Goal: Ask a question: Seek information or help from site administrators or community

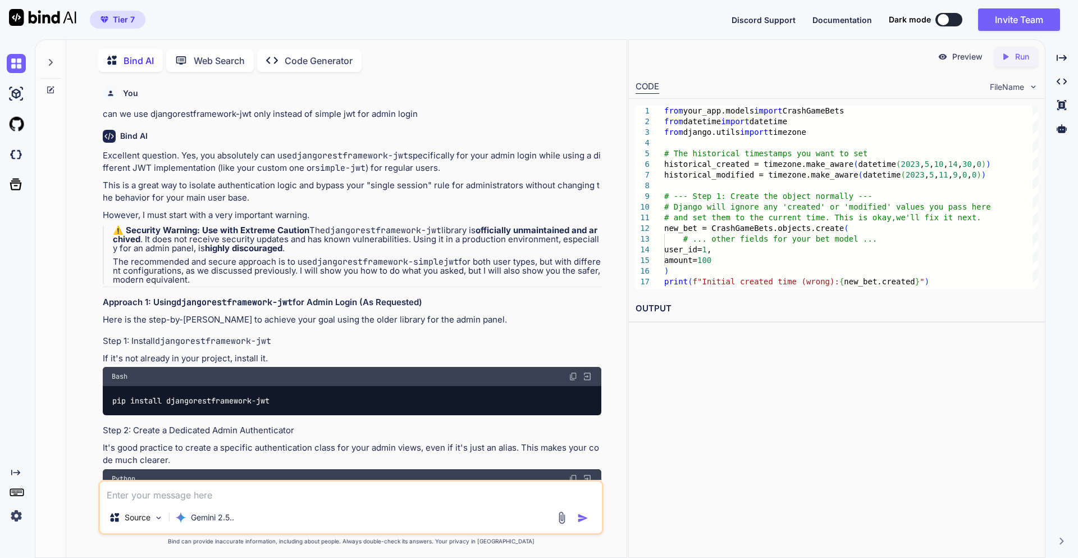
scroll to position [20375, 0]
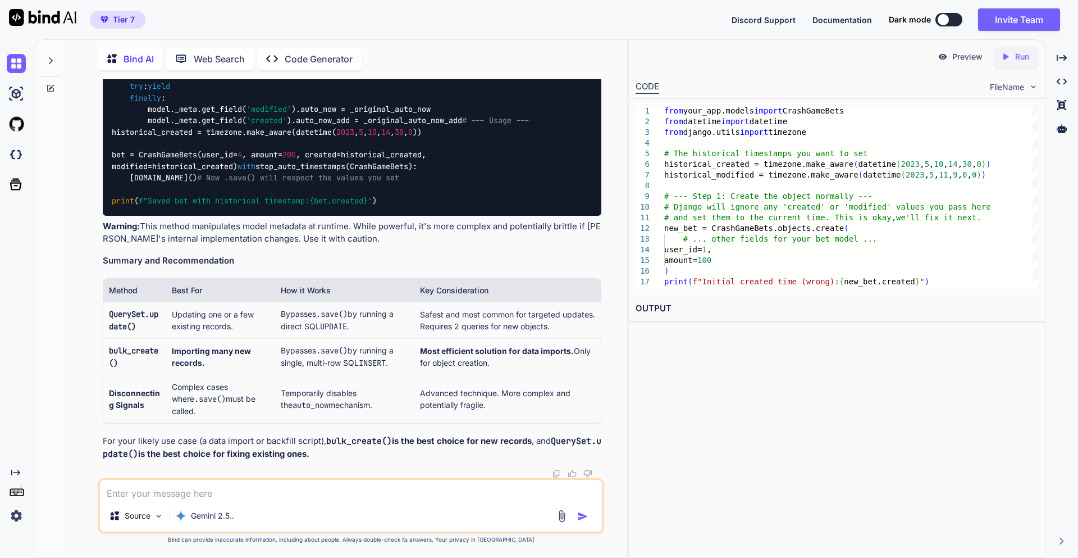
type textarea "m"
type textarea "x"
type textarea "mo"
type textarea "x"
type textarea "mod"
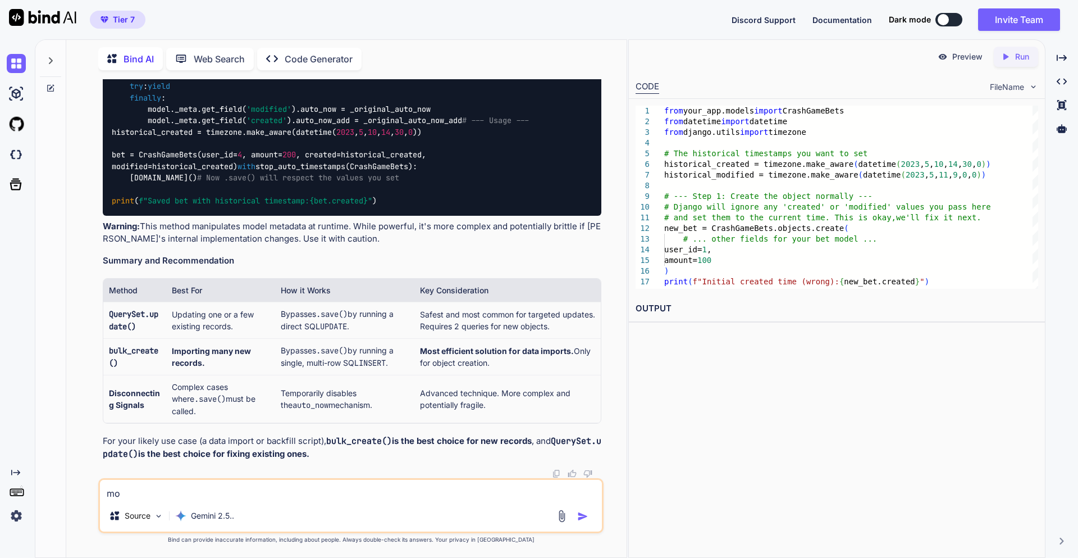
type textarea "x"
type textarea "mode"
type textarea "x"
type textarea "model"
type textarea "x"
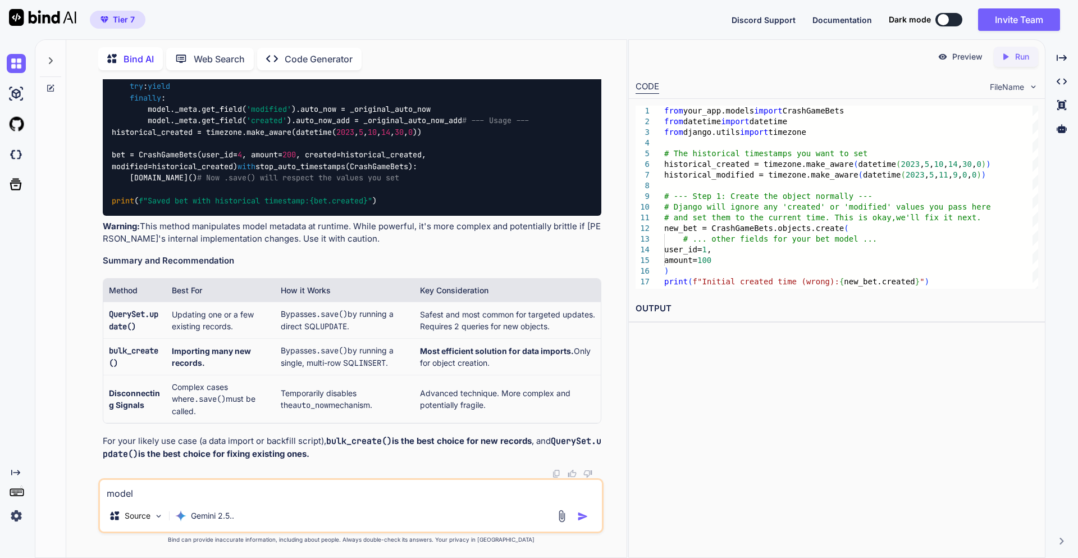
type textarea "modelt"
type textarea "x"
type textarea "model"
type textarea "x"
type textarea "model_"
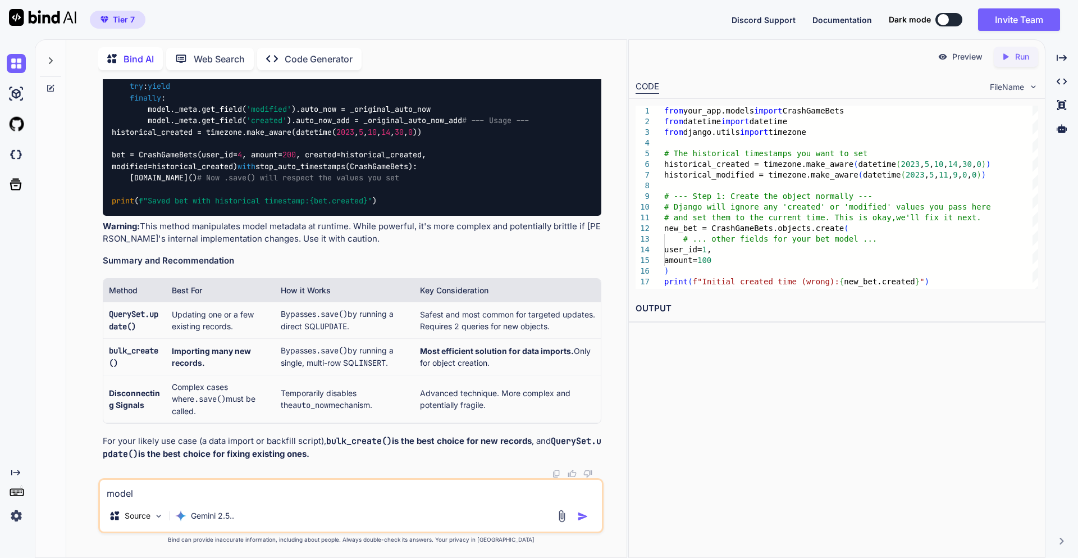
type textarea "x"
type textarea "model_t"
type textarea "x"
type textarea "model_to"
type textarea "x"
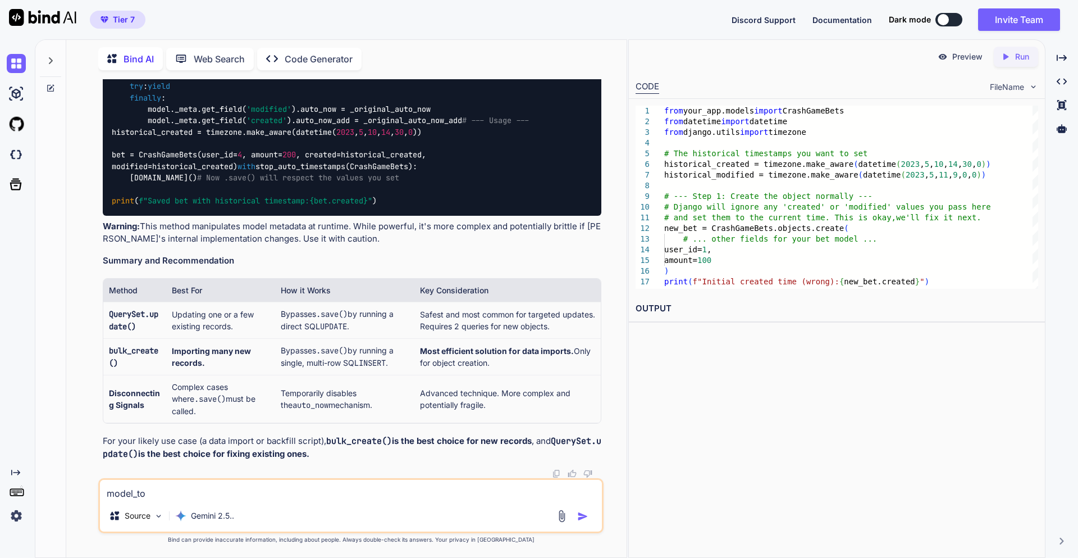
type textarea "model_t_"
type textarea "x"
type textarea "model_t"
type textarea "x"
type textarea "model_to"
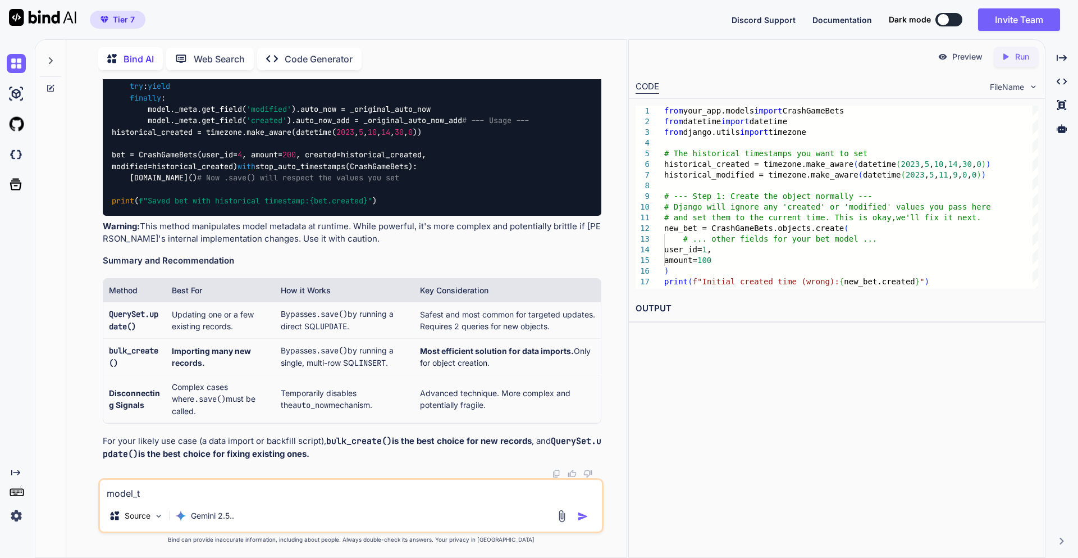
type textarea "x"
type textarea "model_to_"
type textarea "x"
type textarea "model_to_d"
type textarea "x"
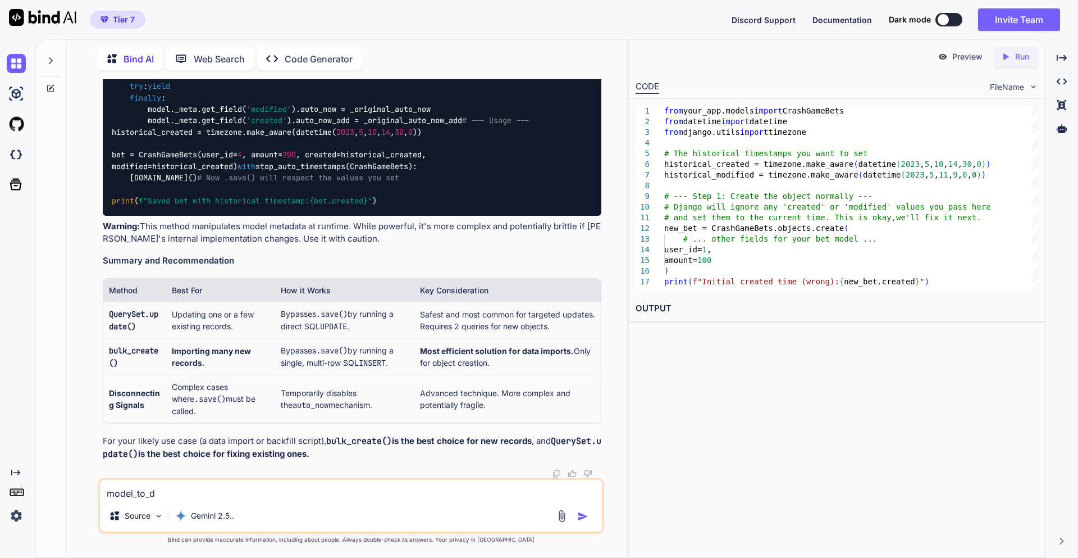
type textarea "model_to_di"
type textarea "x"
type textarea "model_to_dic"
type textarea "x"
type textarea "model_to_dict"
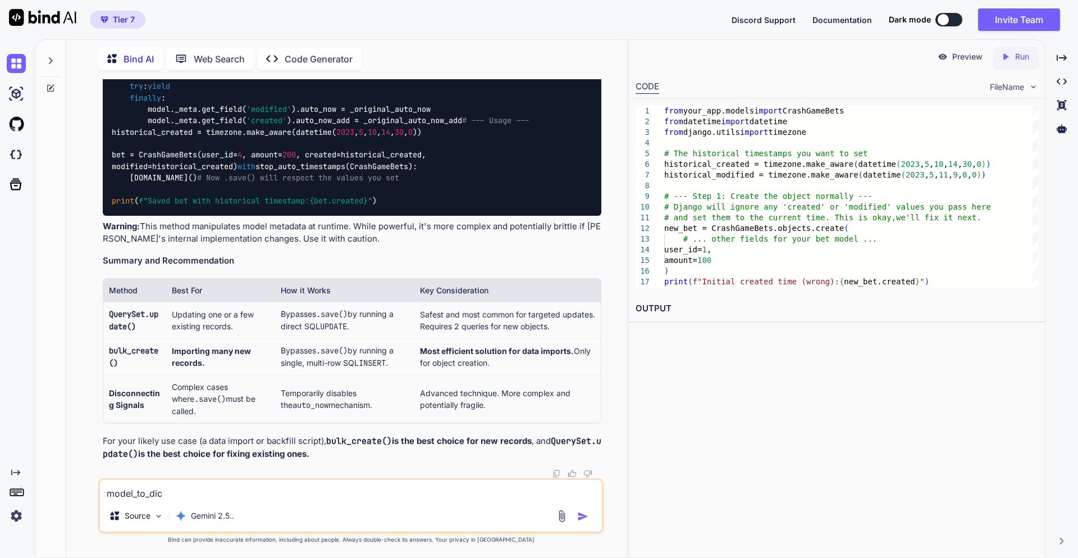
type textarea "x"
type textarea "model_to_dict"
type textarea "x"
type textarea "model_to_dict m"
type textarea "x"
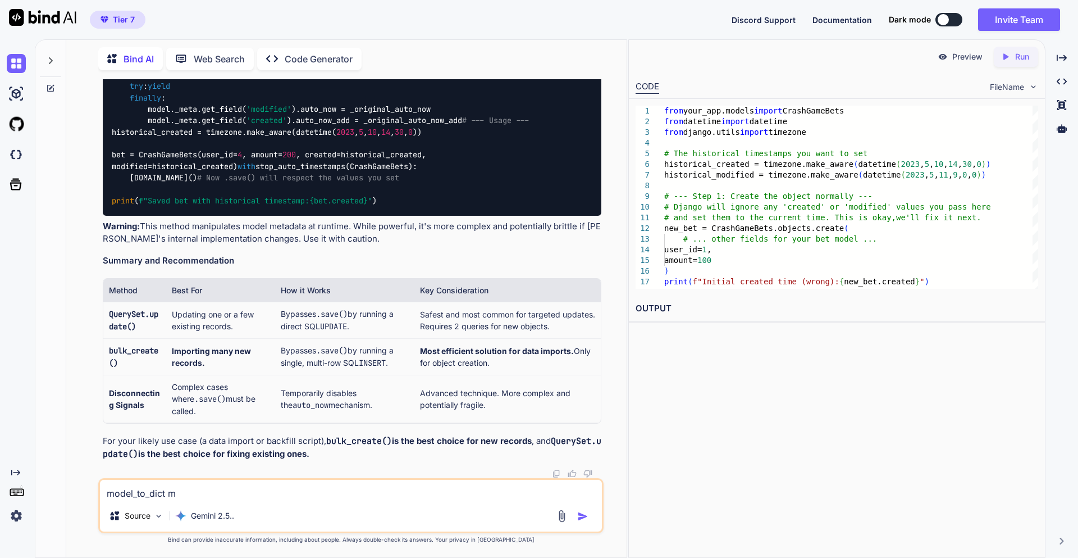
type textarea "model_to_dict me"
type textarea "x"
type textarea "model_to_dict met"
type textarea "x"
type textarea "model_to_dict meth"
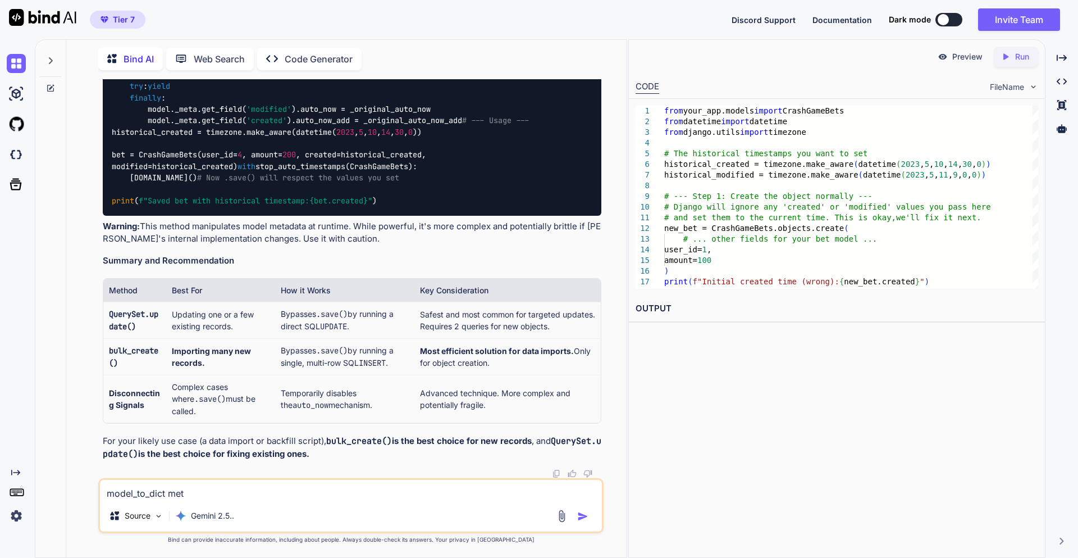
type textarea "x"
type textarea "model_to_dict metho"
type textarea "x"
type textarea "model_to_dict method"
type textarea "x"
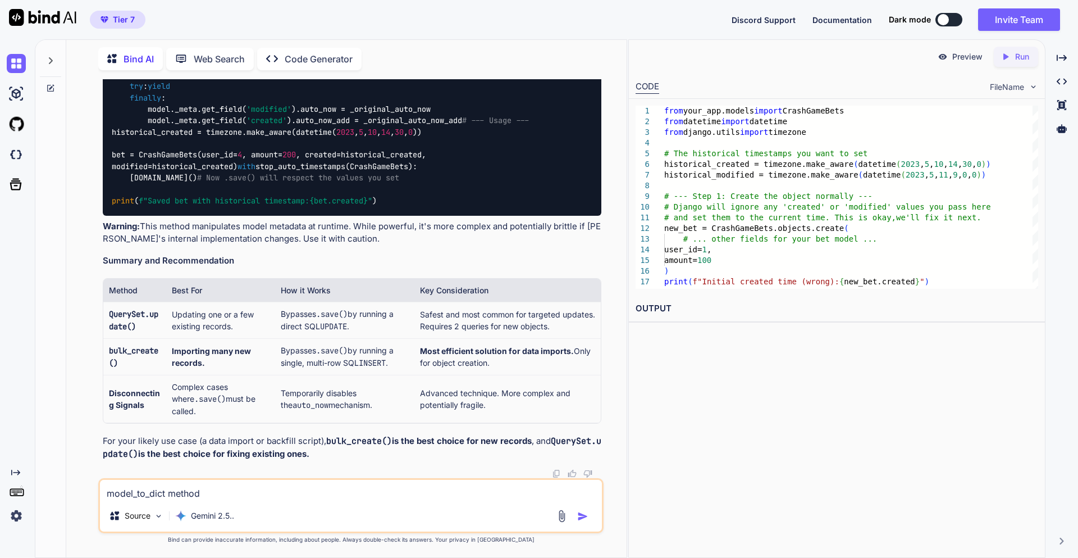
type textarea "model_to_dict method"
type textarea "x"
type textarea "model_to_dict method n"
type textarea "x"
type textarea "model_to_dict method no"
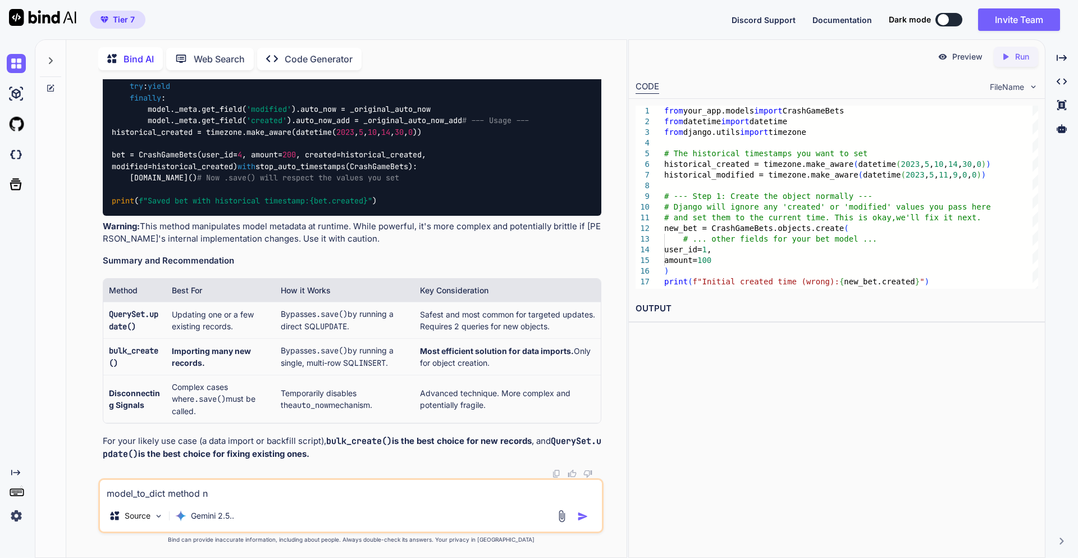
type textarea "x"
type textarea "model_to_dict method not"
type textarea "x"
type textarea "model_to_dict method not"
type textarea "x"
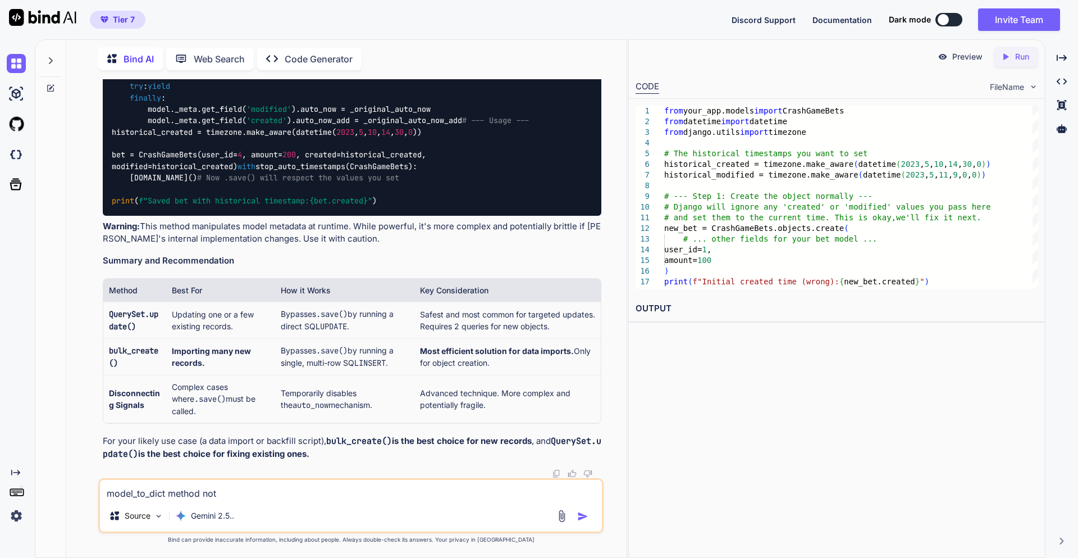
type textarea "model_to_dict method not t"
type textarea "x"
type textarea "model_to_dict method not ta"
type textarea "x"
type textarea "model_to_dict method not tak"
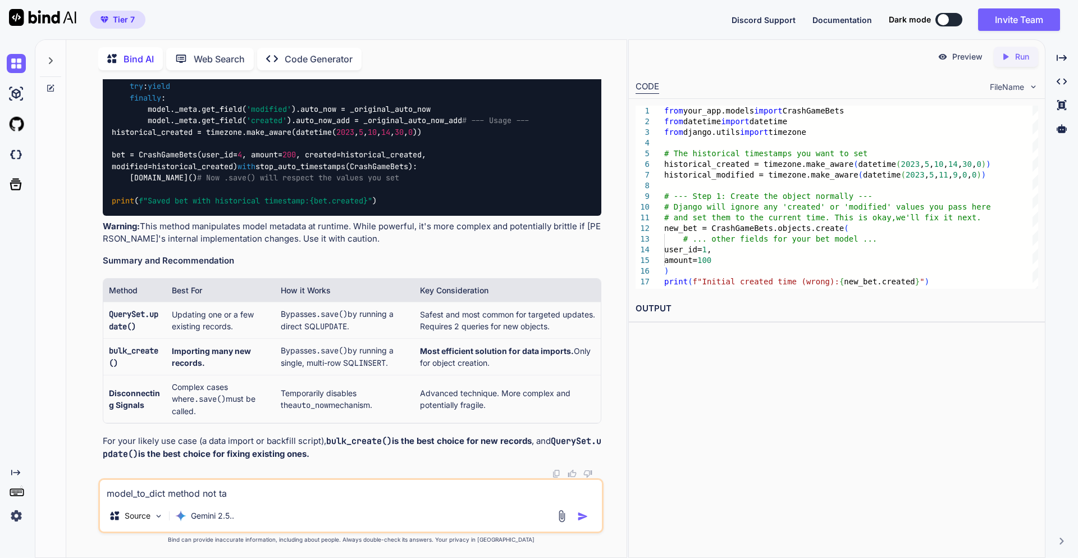
type textarea "x"
type textarea "model_to_dict method not taki"
type textarea "x"
type textarea "model_to_dict method not takin"
type textarea "x"
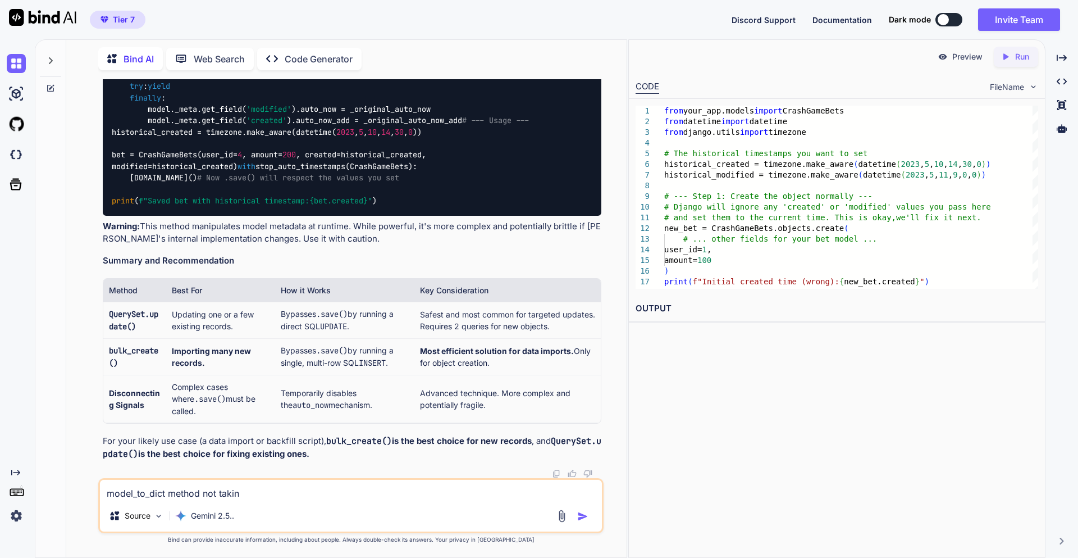
type textarea "model_to_dict method not taking"
type textarea "x"
type textarea "model_to_dict method not taking"
type textarea "x"
type textarea "model_to_dict method not taking c"
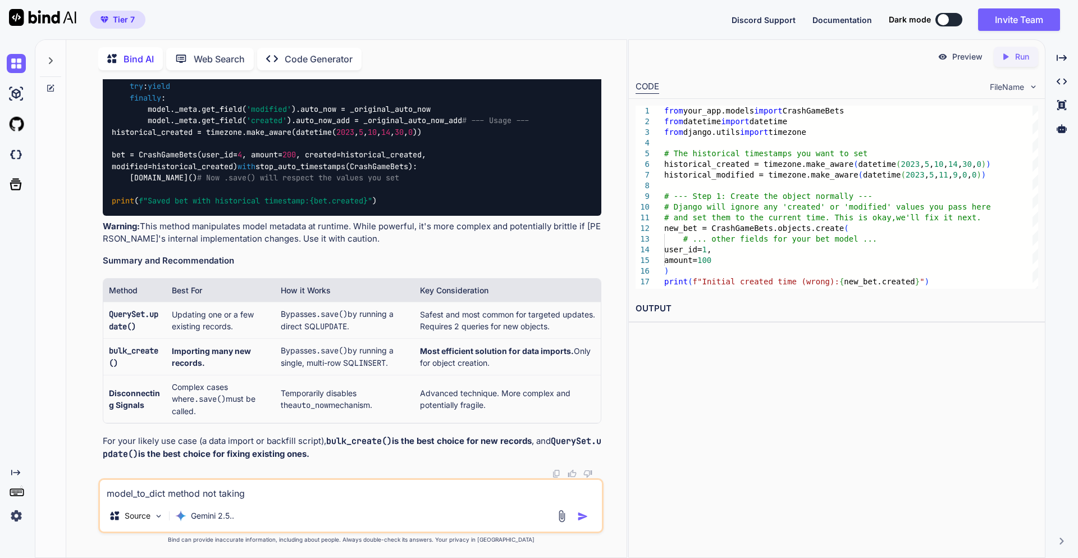
type textarea "x"
type textarea "model_to_dict method not taking cr"
type textarea "x"
type textarea "model_to_dict method not taking cre"
type textarea "x"
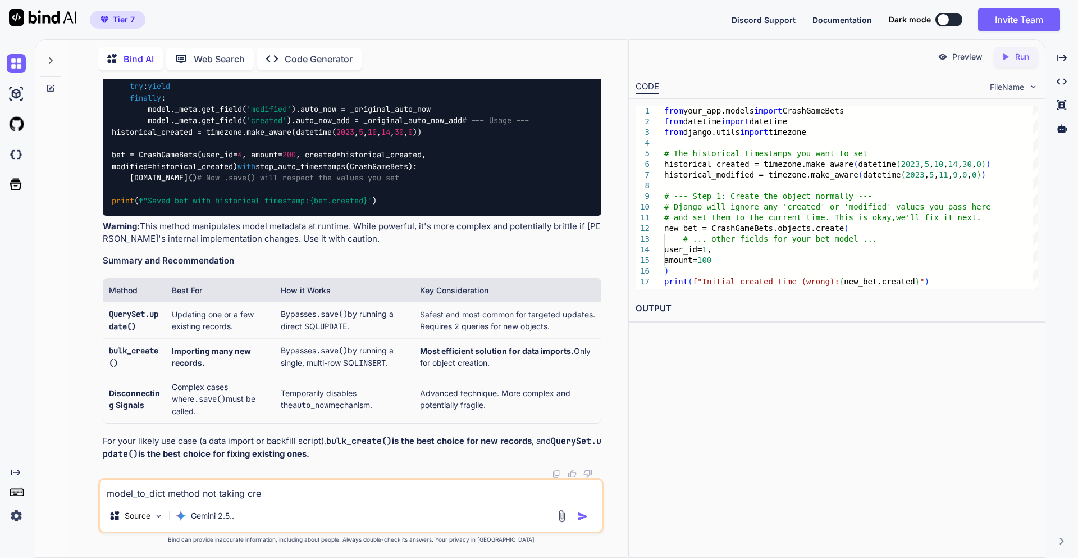
type textarea "model_to_dict method not taking crea"
type textarea "x"
type textarea "model_to_dict method not taking creat"
type textarea "x"
type textarea "model_to_dict method not taking create"
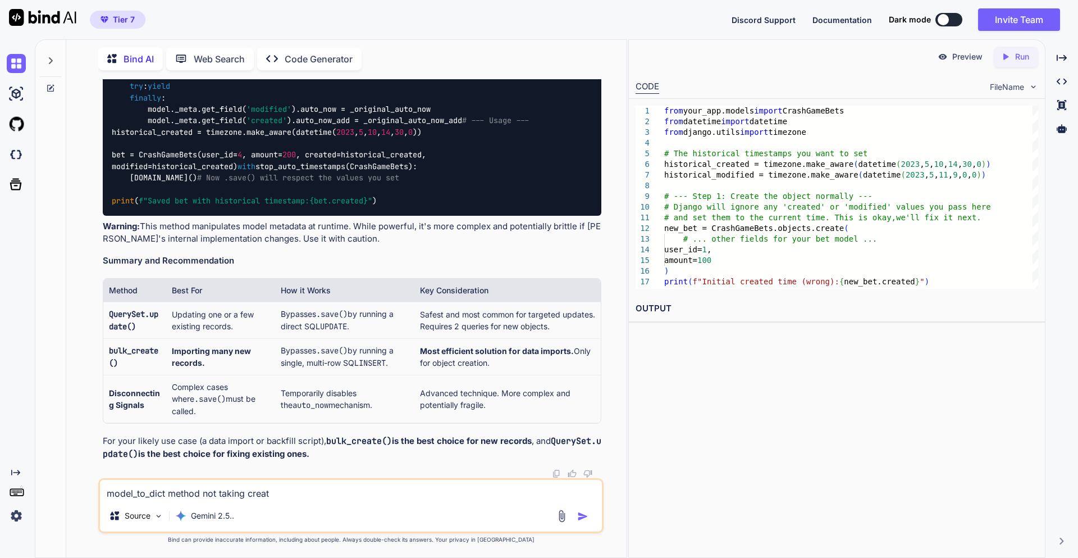
type textarea "x"
type textarea "model_to_dict method not taking created"
type textarea "x"
type textarea "model_to_dict method not taking created"
type textarea "x"
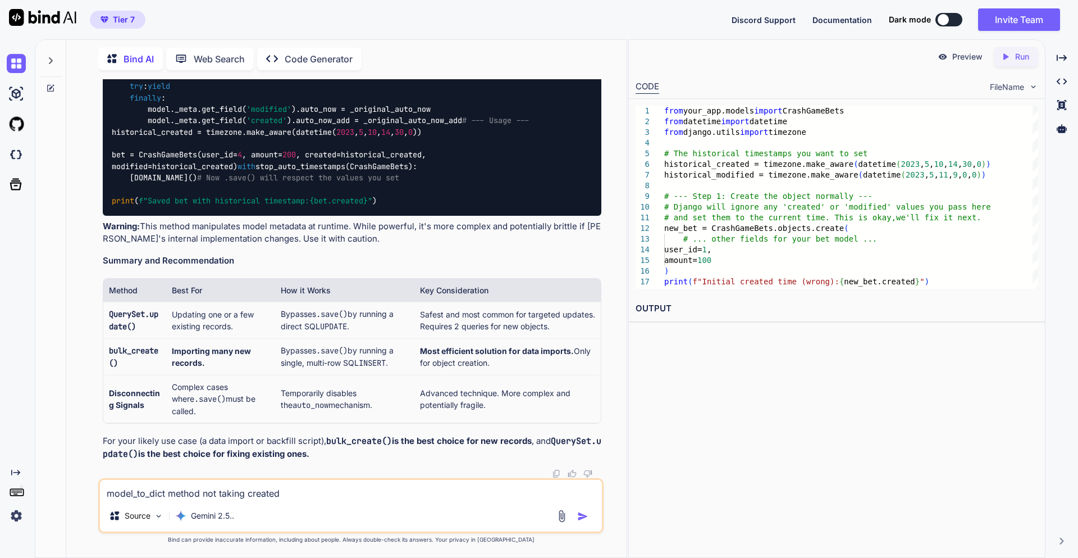
type textarea "model_to_dict method not taking created a"
type textarea "x"
type textarea "model_to_dict method not taking created an"
type textarea "x"
type textarea "model_to_dict method not taking created and"
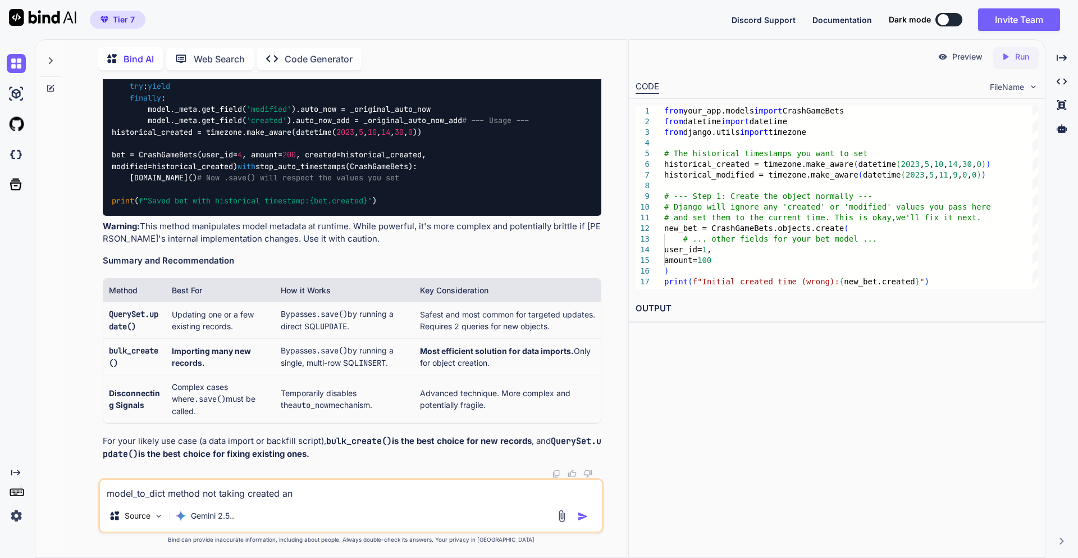
type textarea "x"
type textarea "model_to_dict method not taking created and"
type textarea "x"
type textarea "model_to_dict method not taking created and m"
type textarea "x"
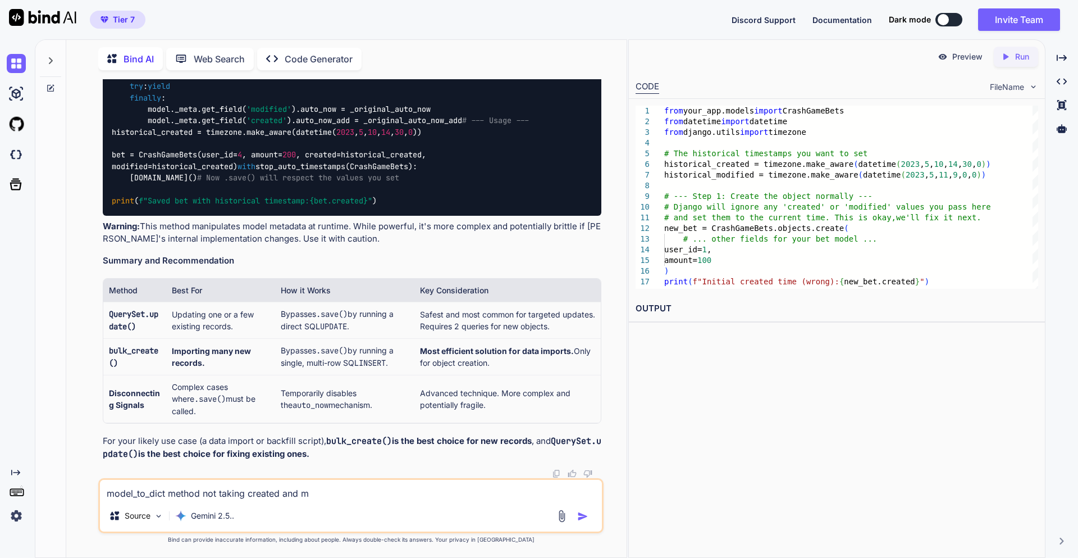
type textarea "model_to_dict method not taking created and mo"
type textarea "x"
type textarea "model_to_dict method not taking created and mod"
type textarea "x"
type textarea "model_to_dict method not taking created and [PERSON_NAME]"
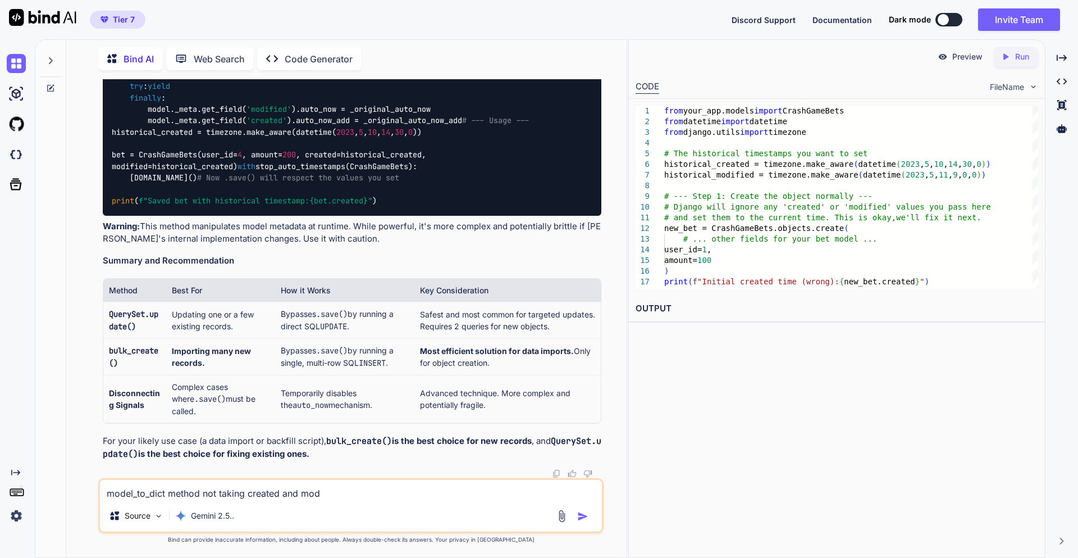
type textarea "x"
type textarea "model_to_dict method not taking created and modif"
type textarea "x"
type textarea "model_to_dict method not taking created and [PERSON_NAME]"
type textarea "x"
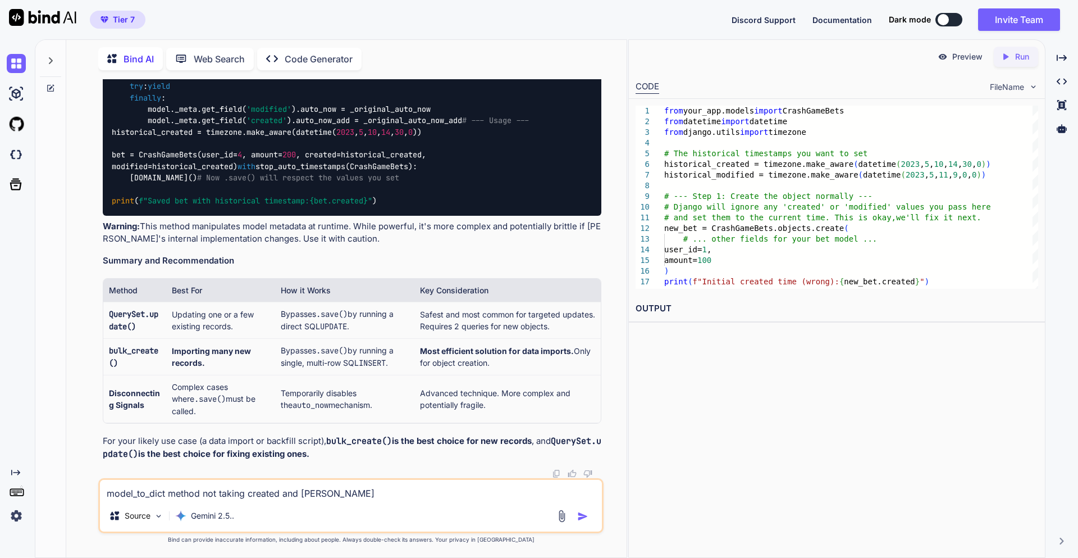
type textarea "model_to_dict method not taking created and modifie"
type textarea "x"
type textarea "model_to_dict method not taking created and modified"
type textarea "x"
type textarea "model_to_dict method not taking created and modified"
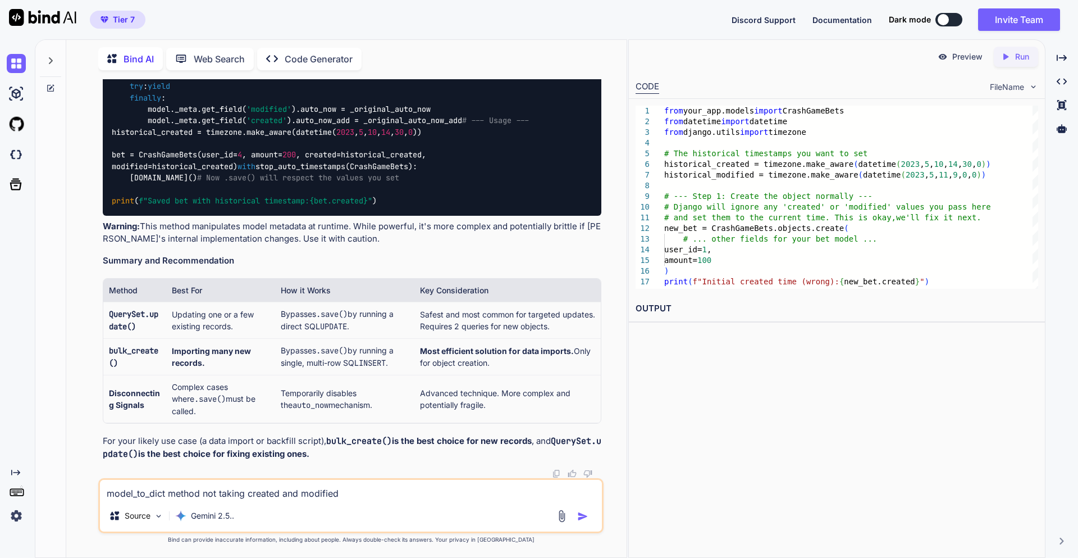
type textarea "x"
type textarea "model_to_dict method not taking created and modified h"
type textarea "x"
type textarea "model_to_dict method not taking created and modified ho"
type textarea "x"
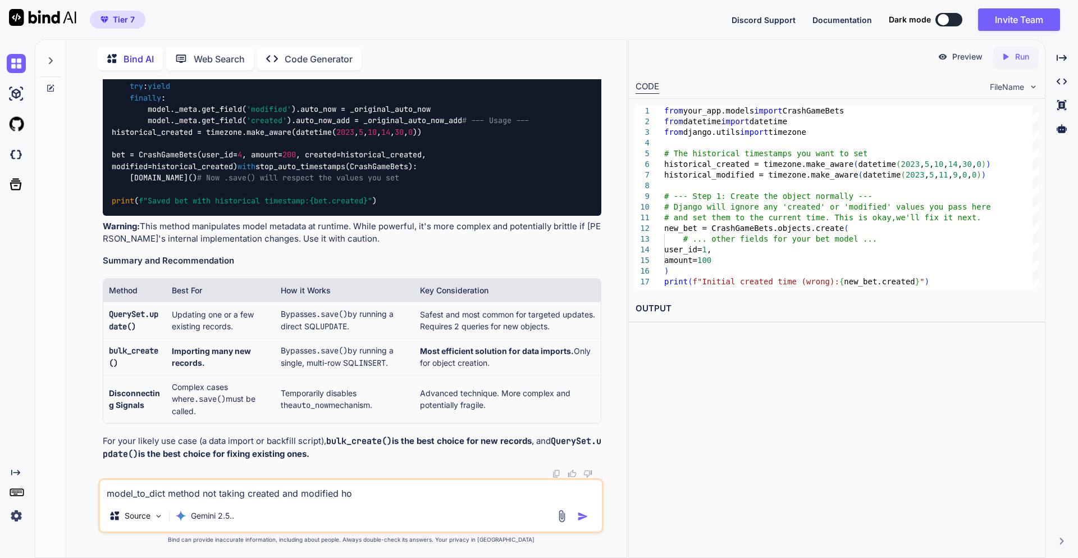
type textarea "model_to_dict method not taking created and modified how"
type textarea "x"
type textarea "model_to_dict method not taking created and modified how"
type textarea "x"
type textarea "model_to_dict method not taking created and modified how t"
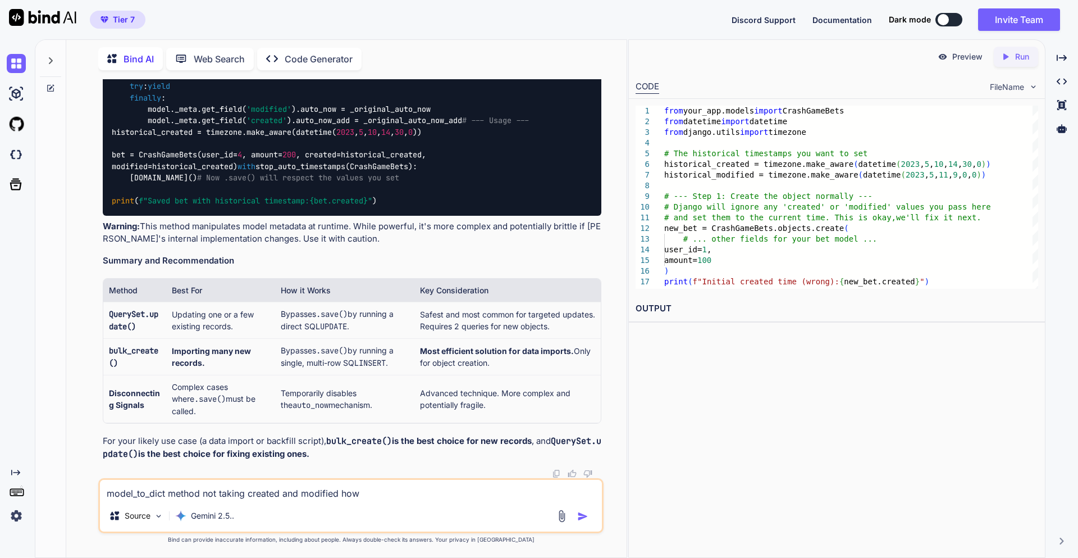
type textarea "x"
type textarea "model_to_dict method not taking created and modified how to"
type textarea "x"
type textarea "model_to_dict method not taking created and modified how to"
type textarea "x"
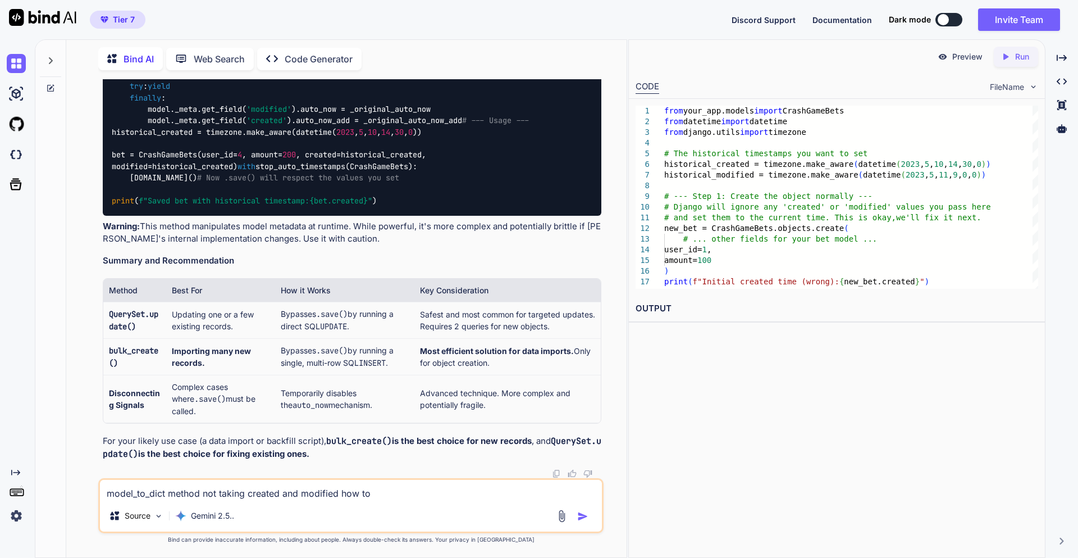
type textarea "model_to_dict method not taking created and modified how to f"
type textarea "x"
type textarea "model_to_dict method not taking created and modified how to fi"
type textarea "x"
type textarea "model_to_dict method not taking created and modified how to fi"
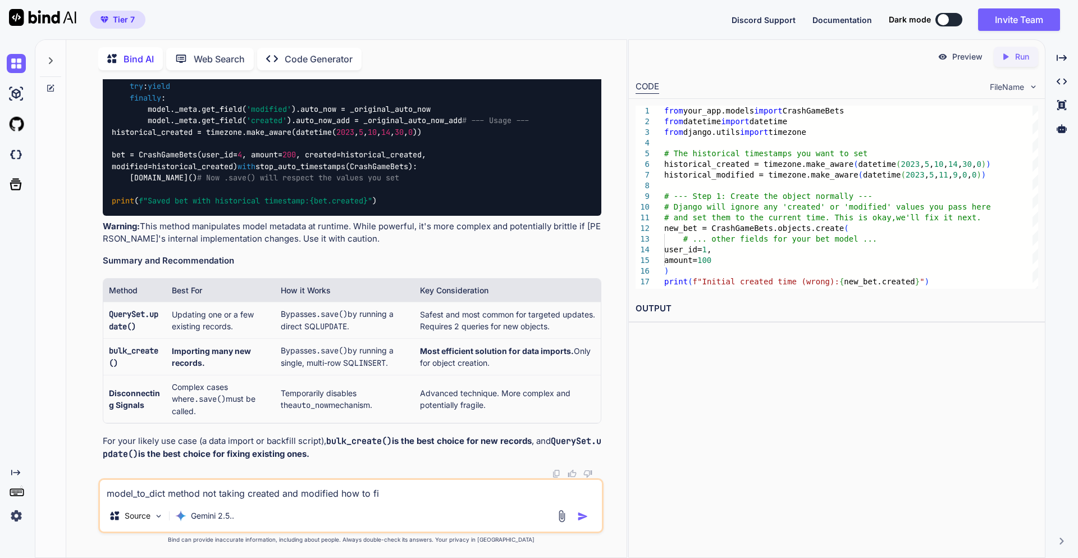
type textarea "x"
type textarea "model_to_dict method not taking created and modified how to fi"
type textarea "x"
type textarea "model_to_dict method not taking created and modified how to fix"
type textarea "x"
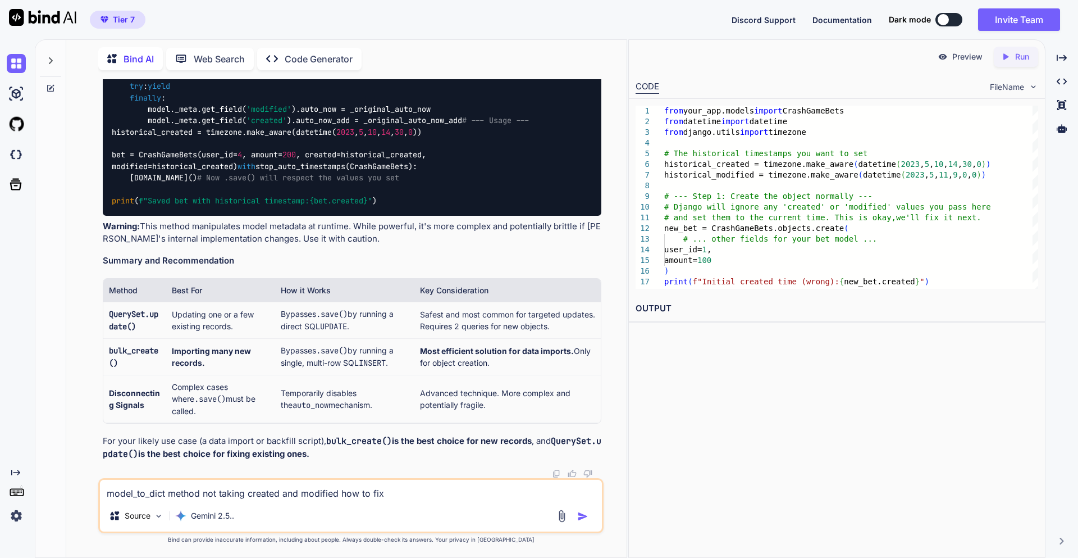
type textarea "model_to_dict method not taking created and modified how to fix"
type textarea "x"
type textarea "model_to_dict method not taking created and modified how to fix t"
type textarea "x"
type textarea "model_to_dict method not taking created and modified how to fix th"
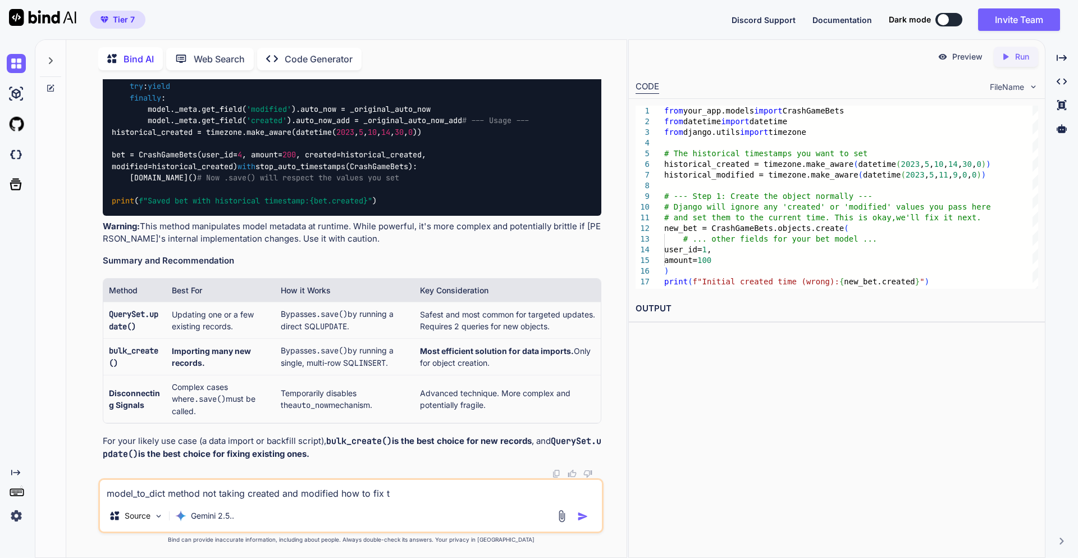
type textarea "x"
type textarea "model_to_dict method not taking created and modified how to fix thi"
type textarea "x"
type textarea "model_to_dict method not taking created and modified how to fix this"
type textarea "x"
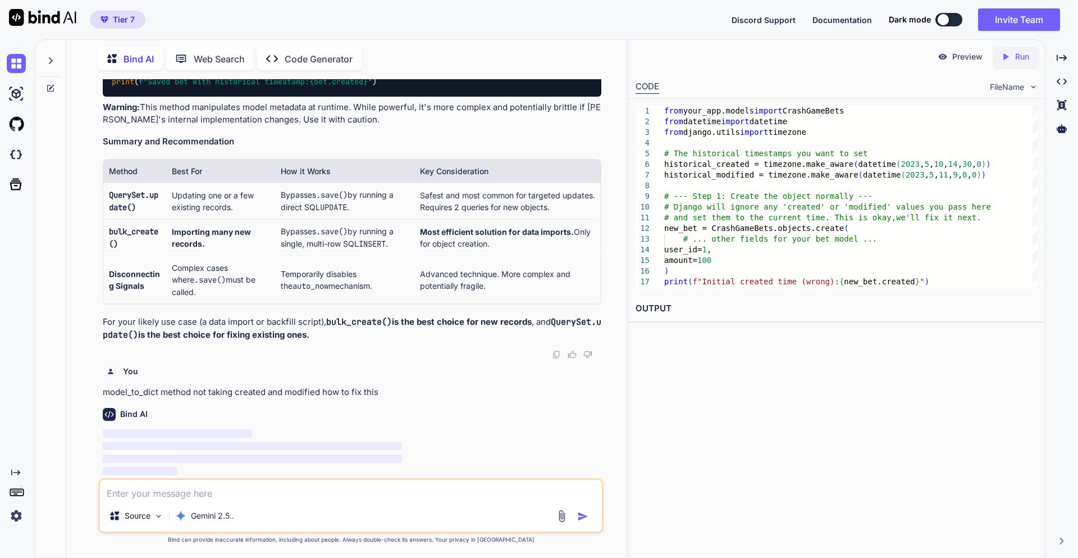
scroll to position [22111, 0]
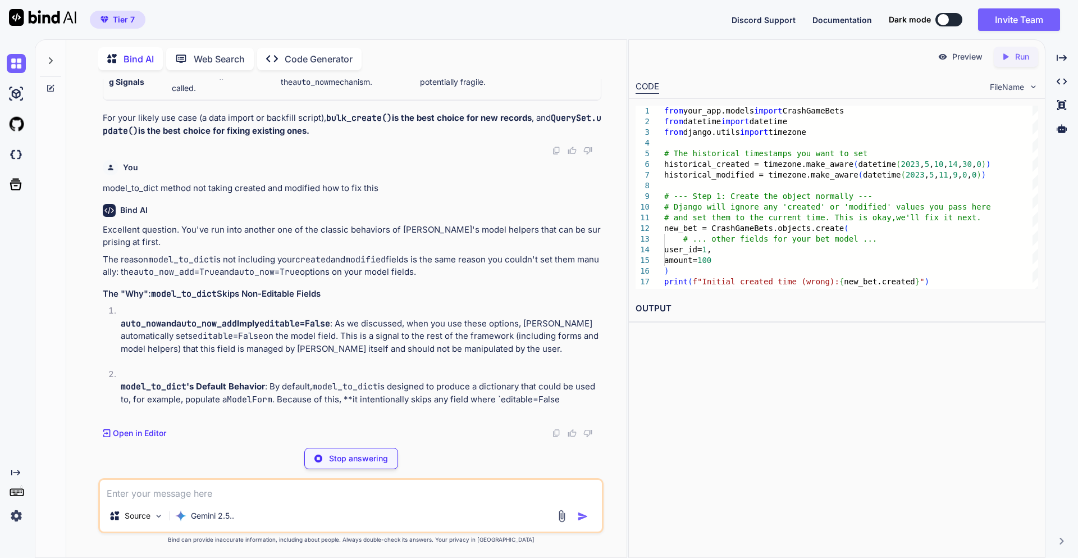
type textarea "x"
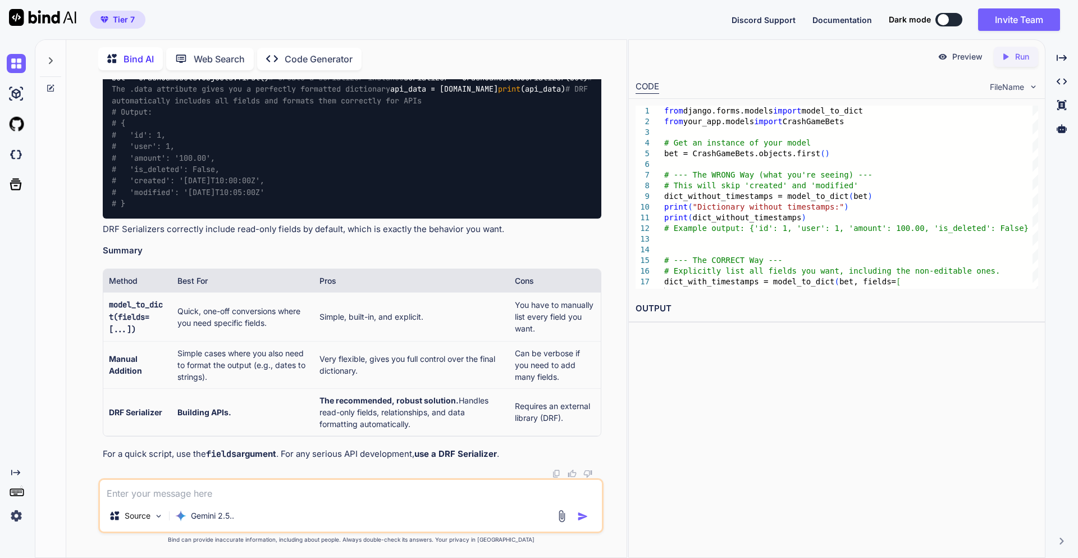
scroll to position [23661, 0]
drag, startPoint x: 241, startPoint y: 245, endPoint x: 113, endPoint y: 193, distance: 138.3
copy code "class CrashGameBetsSerializer (serializers.ModelSerializer): class Meta : model…"
click at [111, 218] on div "from .serializers import CrashGameBetsSerializer bet = CrashGameBets.objects.fi…" at bounding box center [352, 129] width 499 height 178
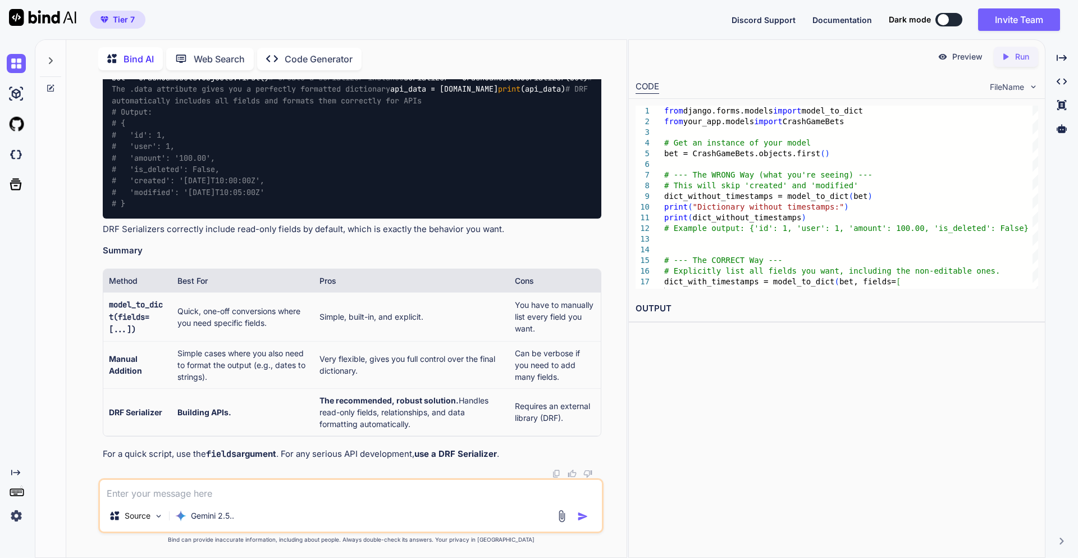
click at [112, 209] on code "from .serializers import CrashGameBetsSerializer bet = CrashGameBets.objects.fi…" at bounding box center [354, 129] width 485 height 161
drag, startPoint x: 114, startPoint y: 367, endPoint x: 295, endPoint y: 370, distance: 180.9
click at [295, 209] on code "from .serializers import CrashGameBetsSerializer bet = CrashGameBets.objects.fi…" at bounding box center [354, 129] width 485 height 161
click at [312, 218] on div "from .serializers import CrashGameBetsSerializer bet = CrashGameBets.objects.fi…" at bounding box center [352, 129] width 499 height 178
drag, startPoint x: 312, startPoint y: 369, endPoint x: 121, endPoint y: 368, distance: 191.0
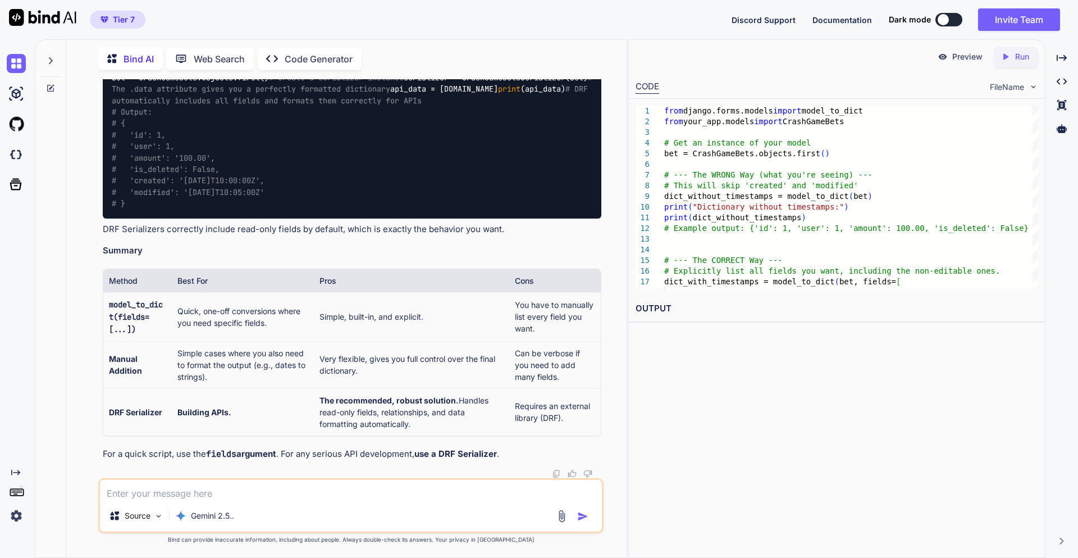
click at [121, 218] on div "from .serializers import CrashGameBetsSerializer bet = CrashGameBets.objects.fi…" at bounding box center [352, 129] width 499 height 178
copy code "serializer = CrashGameBetsSerializer(bet)"
click at [284, 493] on textarea at bounding box center [351, 490] width 502 height 20
click at [270, 491] on textarea at bounding box center [351, 490] width 502 height 20
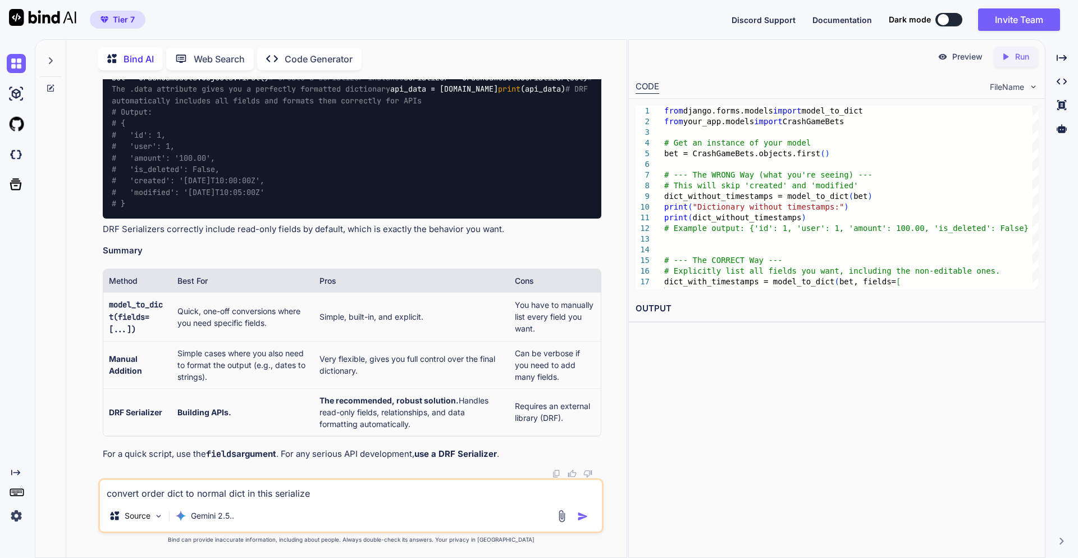
type textarea "convert order dict to normal dict in this serializer"
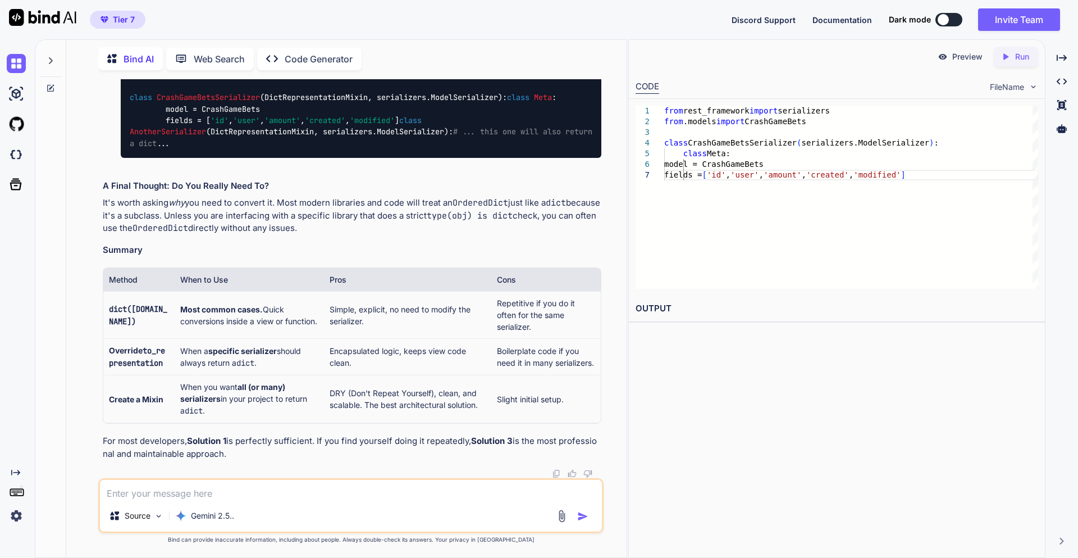
scroll to position [25194, 0]
drag, startPoint x: 225, startPoint y: 349, endPoint x: 127, endPoint y: 280, distance: 119.3
copy code "def to_representation ( self, instance ): """Convert `OrderedDict` to `dict`.""…"
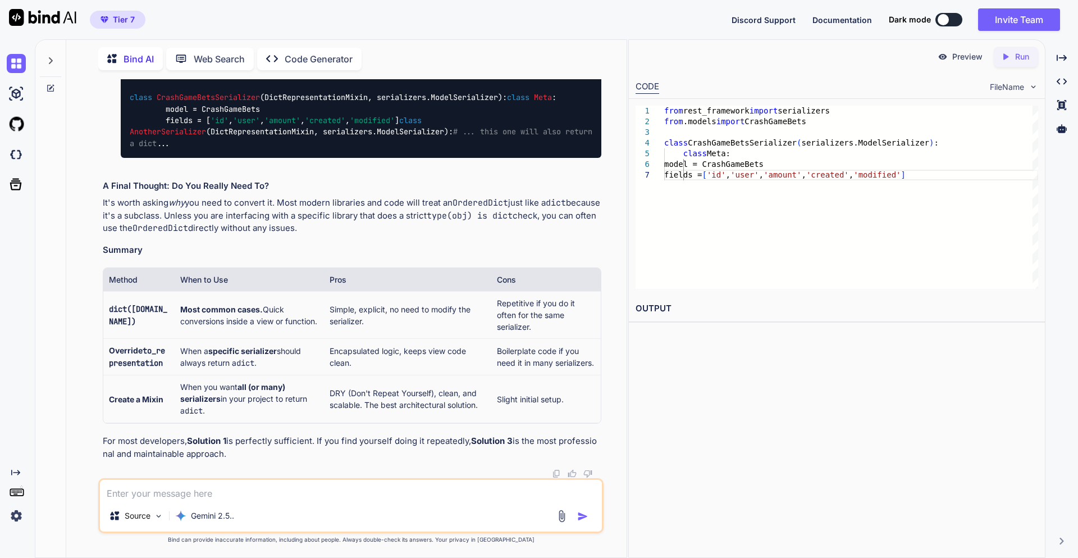
drag, startPoint x: 264, startPoint y: 339, endPoint x: 219, endPoint y: 364, distance: 51.5
drag, startPoint x: 130, startPoint y: 281, endPoint x: 236, endPoint y: 345, distance: 123.5
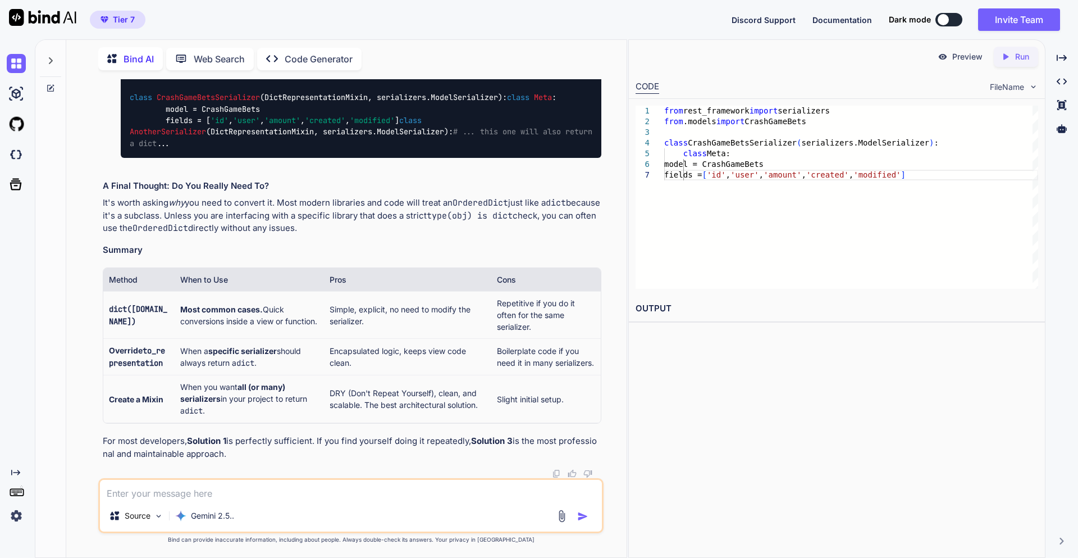
copy code "def to_representation ( self, instance ): """Convert `OrderedDict` to `dict`.""…"
click at [242, 488] on textarea at bounding box center [351, 490] width 502 height 20
type textarea "exclude id field only from serializer"
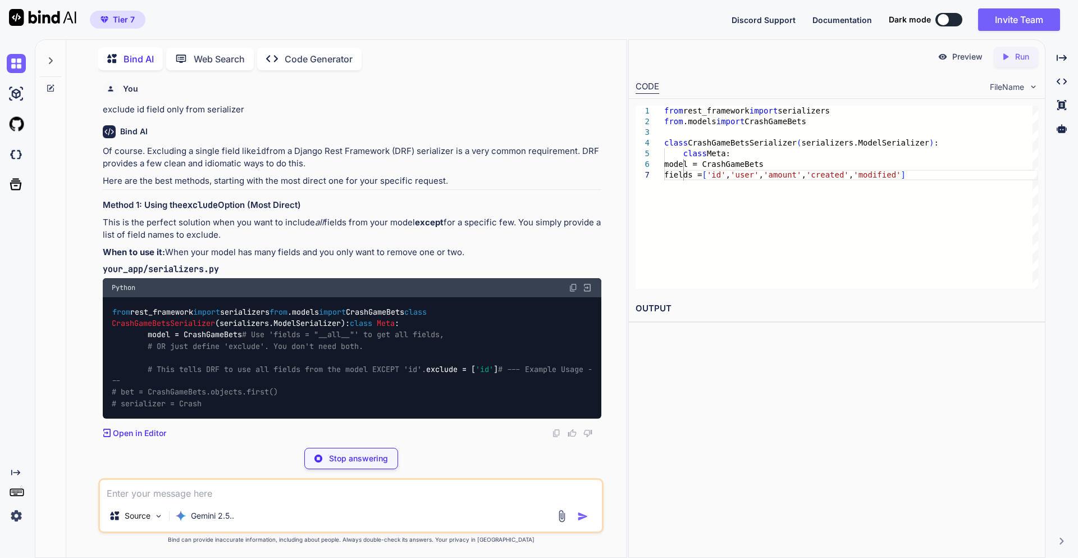
scroll to position [26459, 0]
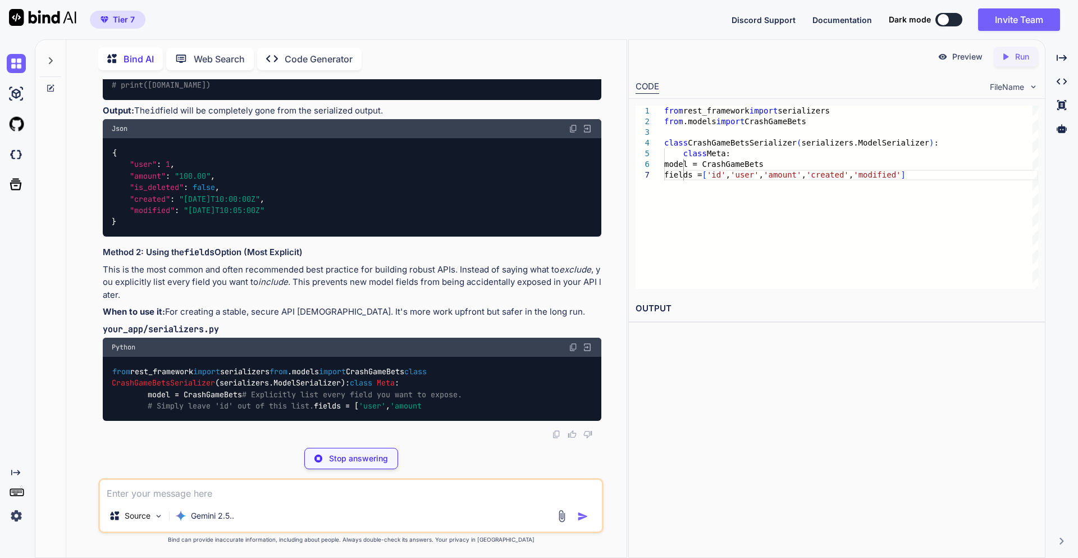
drag, startPoint x: 147, startPoint y: 359, endPoint x: 247, endPoint y: 357, distance: 100.6
click at [247, 100] on div "from rest_framework import serializers from .models import CrashGameBets class …" at bounding box center [352, 33] width 499 height 133
copy code "exclude = [ 'id' ]"
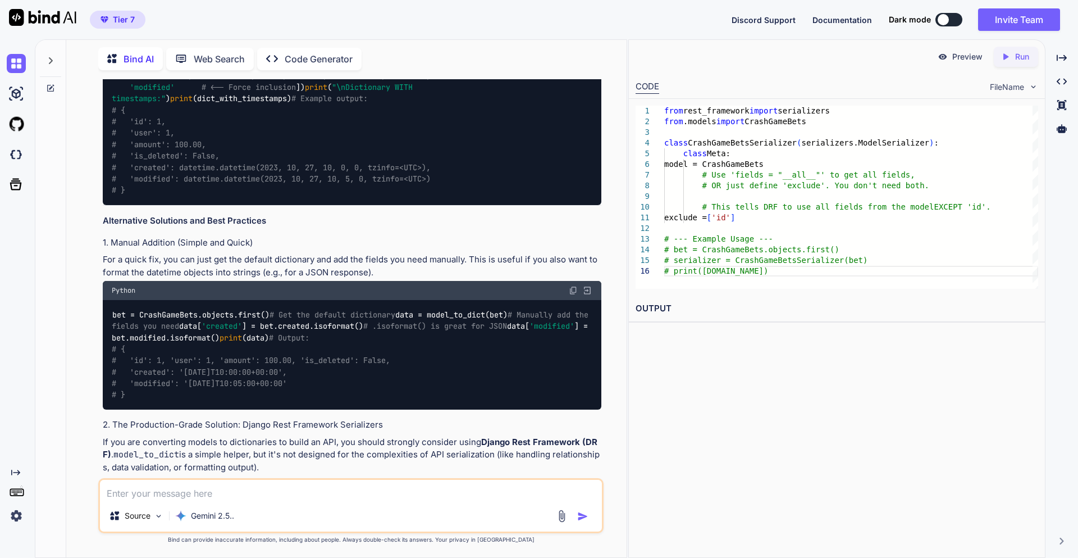
scroll to position [18170, 0]
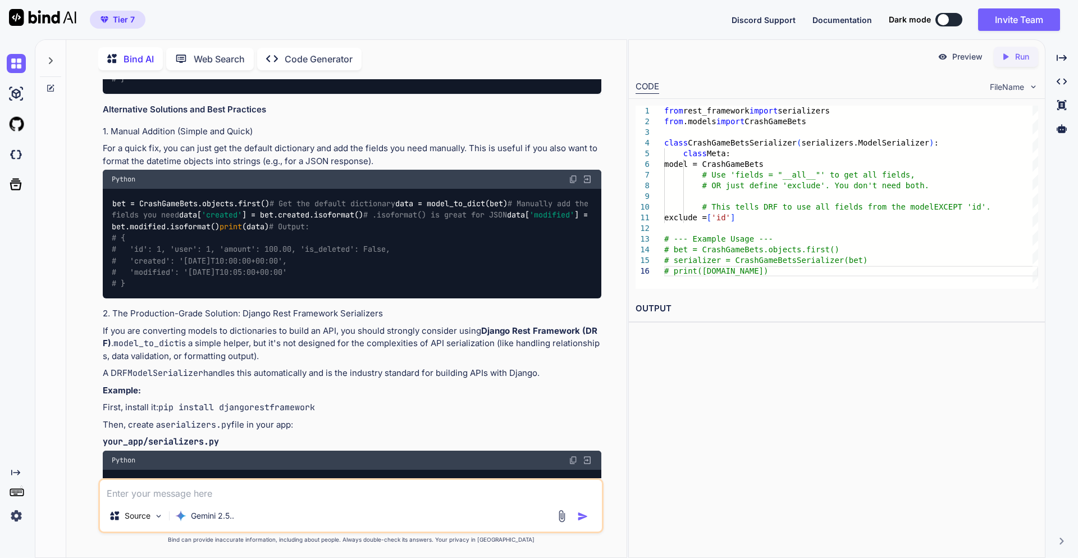
click at [158, 495] on textarea at bounding box center [351, 490] width 502 height 20
type textarea "load and read json file in python"
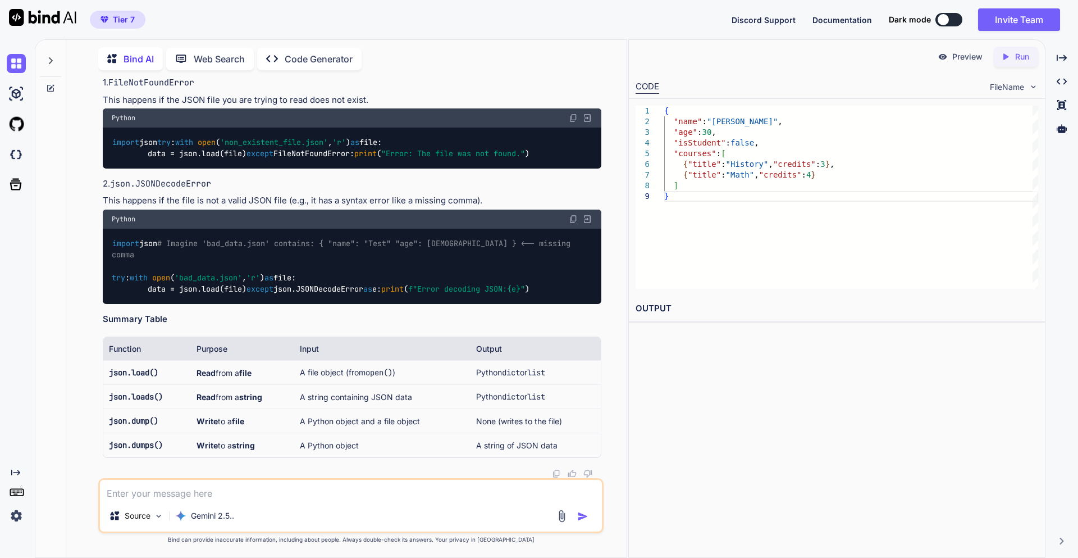
scroll to position [28172, 0]
drag, startPoint x: 113, startPoint y: 232, endPoint x: 258, endPoint y: 243, distance: 145.8
drag, startPoint x: 258, startPoint y: 243, endPoint x: 268, endPoint y: 249, distance: 11.7
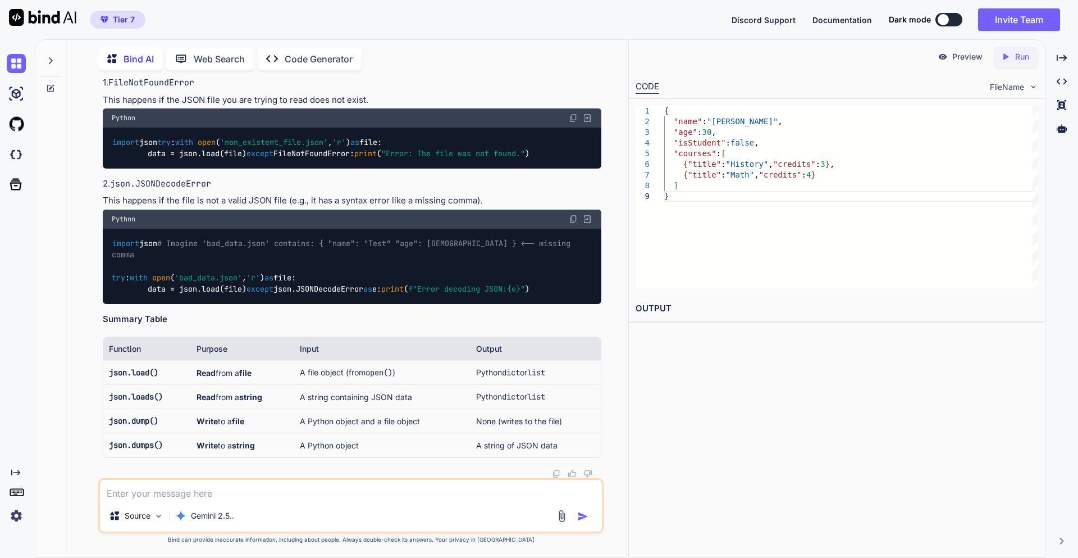
drag, startPoint x: 254, startPoint y: 250, endPoint x: 97, endPoint y: 233, distance: 157.6
click at [97, 233] on div "You can we use djangorestframework-jwt only instead of simple jwt for admin log…" at bounding box center [351, 318] width 552 height 478
copy code "with open ( 'data.json' , 'r' ) as file: # Use json.load() to parse the file ob…"
